Goal: Task Accomplishment & Management: Complete application form

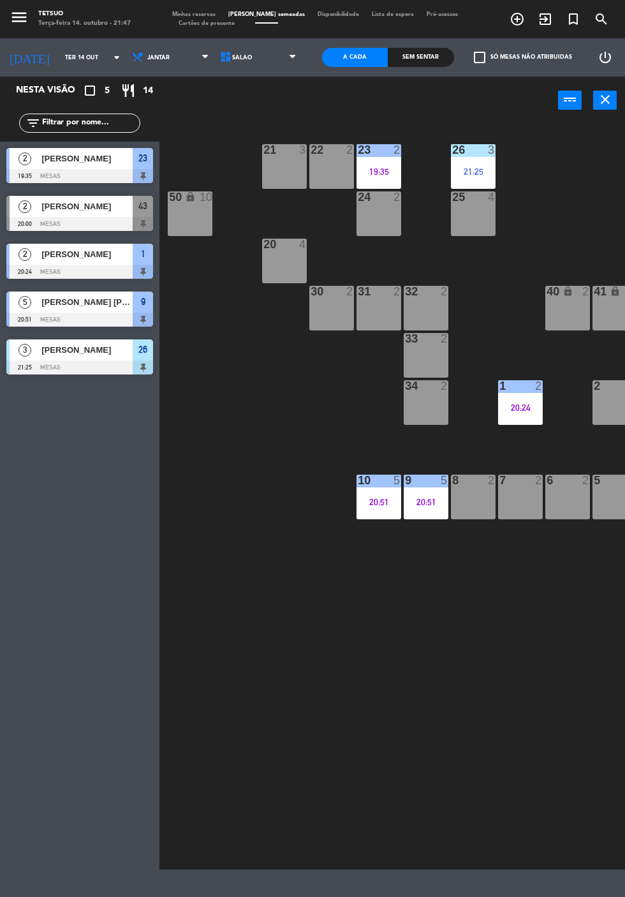
click at [545, 21] on icon "exit_to_app" at bounding box center [545, 18] width 15 height 15
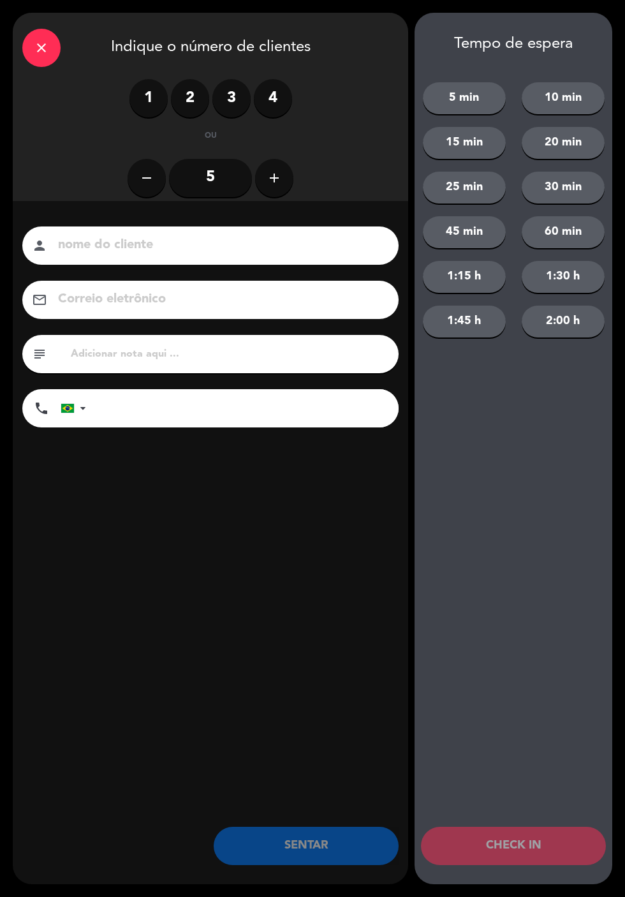
click at [188, 115] on label "2" at bounding box center [190, 98] width 38 height 38
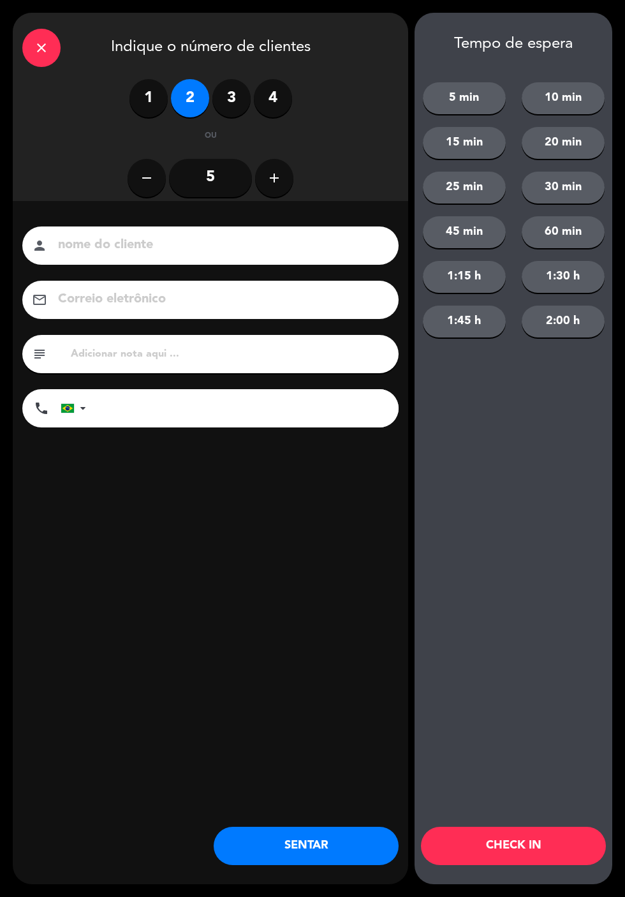
click at [224, 240] on input at bounding box center [219, 245] width 325 height 22
click at [300, 416] on input "tel" at bounding box center [249, 408] width 300 height 38
click at [258, 249] on input "[PERSON_NAME]" at bounding box center [219, 245] width 325 height 22
type input "[PERSON_NAME]"
click at [248, 416] on input "tel" at bounding box center [249, 408] width 300 height 38
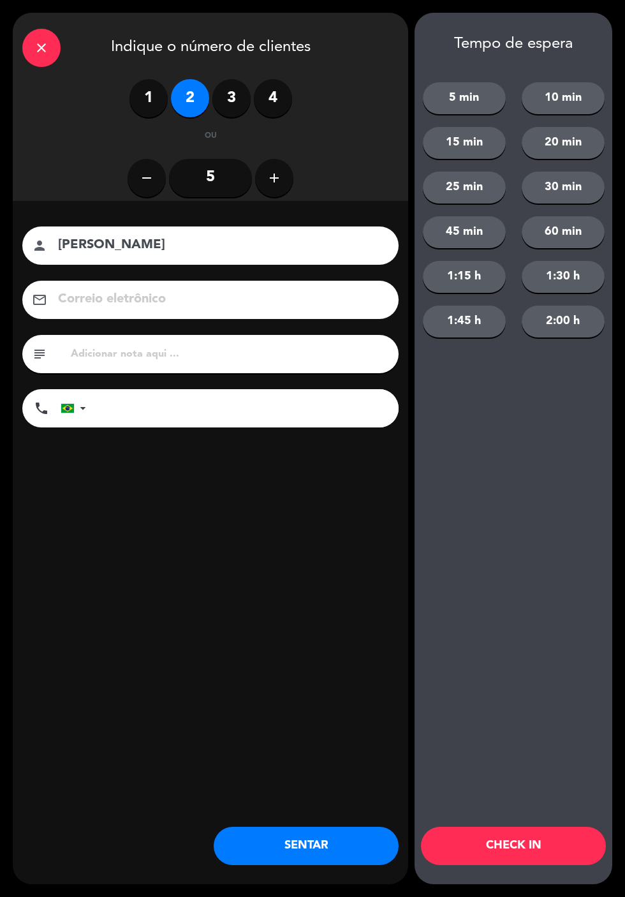
type input "62991555846"
click at [301, 309] on input at bounding box center [219, 299] width 325 height 22
click at [272, 306] on input at bounding box center [219, 299] width 325 height 22
click at [254, 299] on input "[PERSON_NAME]" at bounding box center [219, 299] width 325 height 22
click at [194, 306] on input "Gustavorodrigues" at bounding box center [219, 299] width 325 height 22
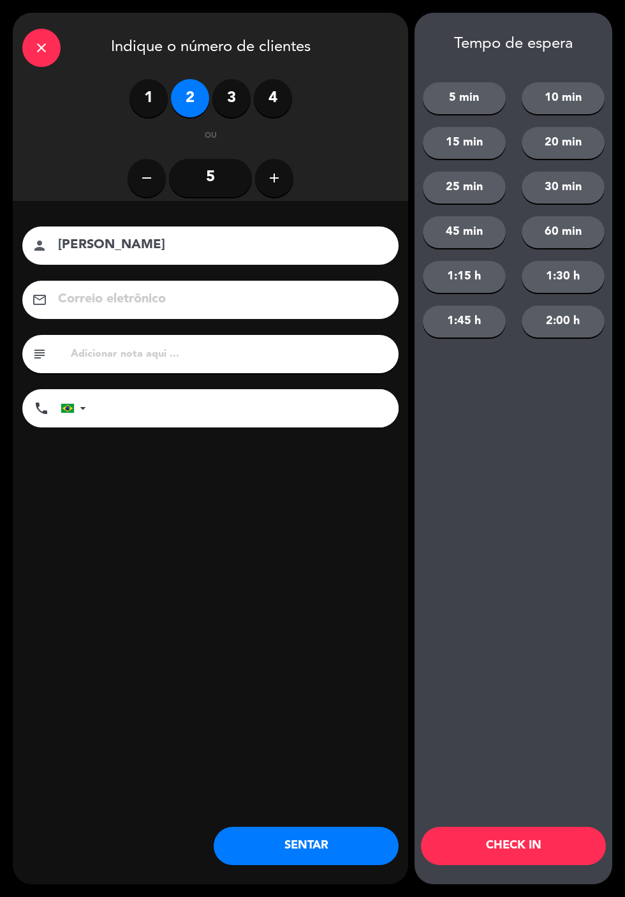
click at [238, 301] on input "gustavorodrigues" at bounding box center [219, 299] width 325 height 22
click at [321, 291] on input "[EMAIL_ADDRESS]" at bounding box center [219, 299] width 325 height 22
click at [339, 306] on input "[EMAIL_ADDRESS][DOMAIN_NAME]" at bounding box center [219, 299] width 325 height 22
click at [262, 306] on input "[EMAIL_ADDRESS][DOMAIN_NAME]" at bounding box center [219, 299] width 325 height 22
click at [338, 156] on div "remove 5 add" at bounding box center [210, 178] width 376 height 45
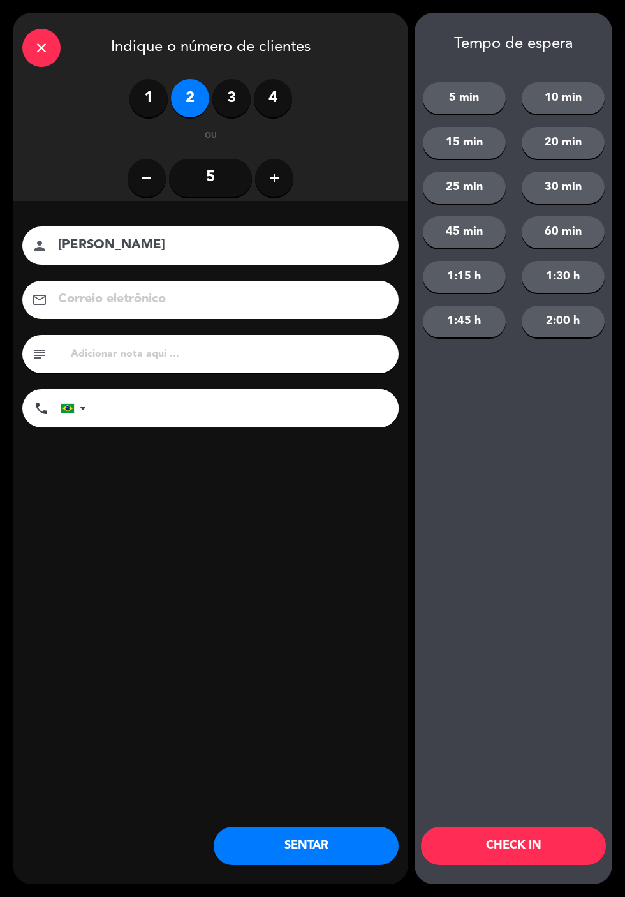
click at [325, 152] on div "1 2 3 4 ou remove 5 add" at bounding box center [210, 139] width 376 height 121
click at [332, 152] on div "1 2 3 4 ou remove 5 add" at bounding box center [210, 139] width 376 height 121
click at [331, 156] on div "remove 5 add" at bounding box center [210, 178] width 376 height 45
click at [333, 156] on div "remove 5 add" at bounding box center [210, 178] width 376 height 45
click at [337, 154] on div "1 2 3 4 ou remove 5 add" at bounding box center [210, 139] width 376 height 121
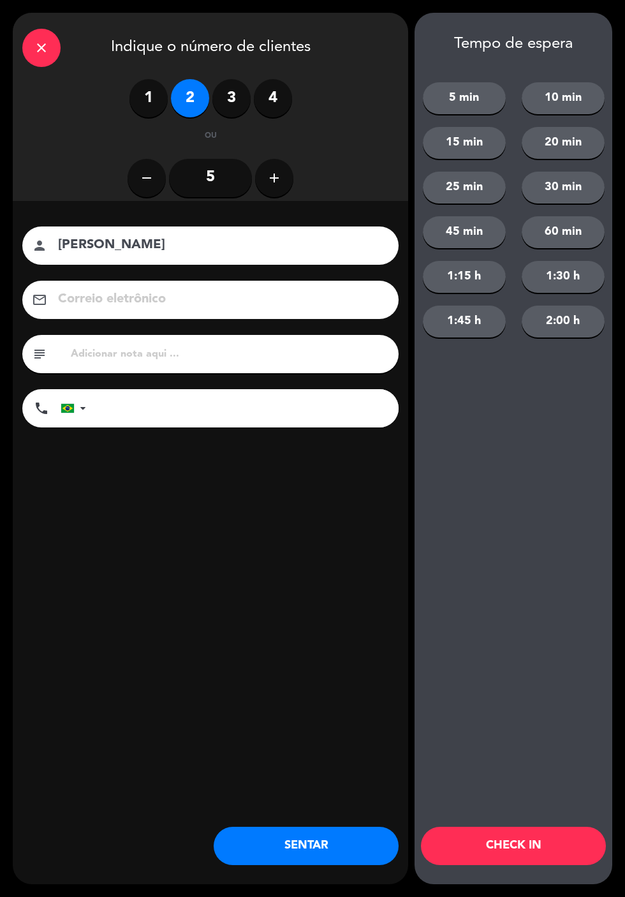
click at [315, 474] on div "nome do cliente person [PERSON_NAME] eletrônico email [EMAIL_ADDRESS][DOMAIN_NA…" at bounding box center [210, 348] width 395 height 294
click at [315, 463] on div "nome do cliente person [PERSON_NAME] eletrônico email [EMAIL_ADDRESS][DOMAIN_NA…" at bounding box center [210, 348] width 395 height 294
click at [303, 304] on input "[EMAIL_ADDRESS][DOMAIN_NAME]" at bounding box center [219, 299] width 325 height 22
type input "[EMAIL_ADDRESS][DOMAIN_NAME]"
click at [476, 454] on div "Tempo de espera 5 min 10 min 15 min 20 min 25 min 30 min 45 min 60 min 1:15 h 1…" at bounding box center [513, 448] width 198 height 871
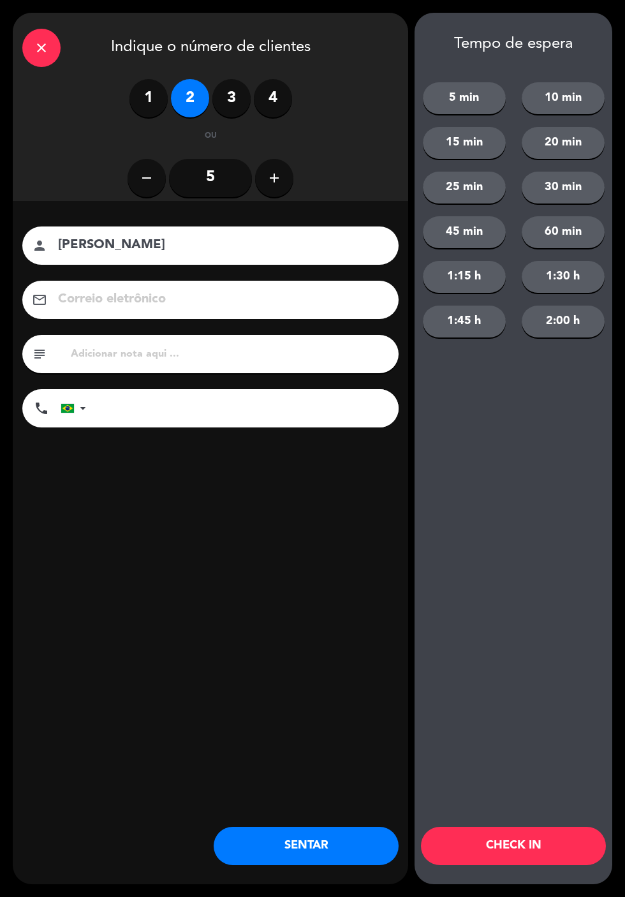
click at [240, 97] on label "3" at bounding box center [231, 98] width 38 height 38
click at [328, 625] on div "close Indique o número de clientes 1 2 3 4 ou remove 5 add nome do cliente pers…" at bounding box center [210, 448] width 395 height 871
click at [338, 304] on input "[EMAIL_ADDRESS][DOMAIN_NAME]" at bounding box center [219, 299] width 325 height 22
click at [267, 350] on input "text" at bounding box center [229, 354] width 319 height 18
click at [509, 707] on div "Tempo de espera 5 min 10 min 15 min 20 min 25 min 30 min 45 min 60 min 1:15 h 1…" at bounding box center [513, 448] width 198 height 871
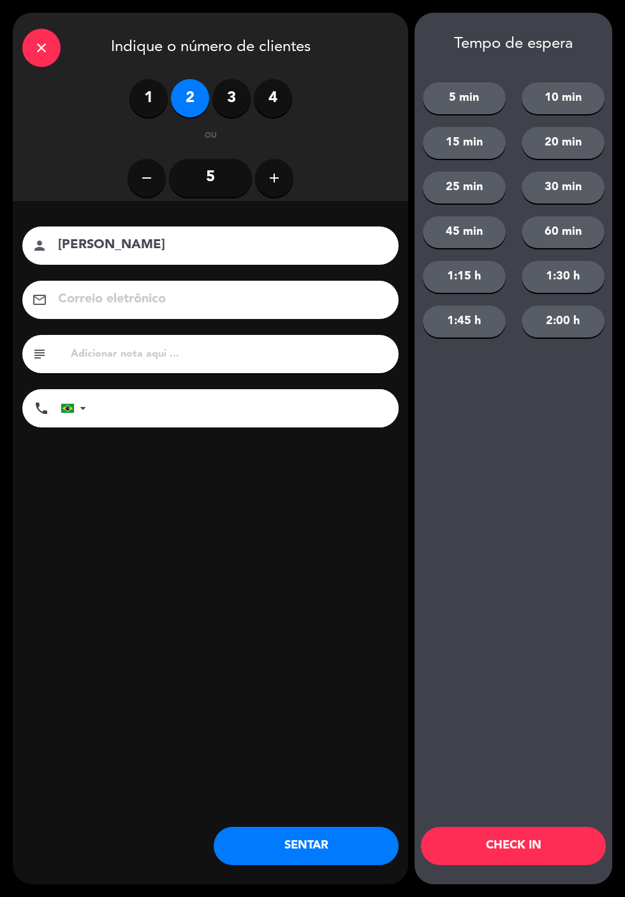
click at [365, 739] on div "close Indique o número de clientes 1 2 3 4 ou remove 5 add nome do cliente pers…" at bounding box center [210, 448] width 395 height 871
click at [315, 698] on div "close Indique o número de clientes 1 2 3 4 ou remove 5 add nome do cliente pers…" at bounding box center [210, 448] width 395 height 871
